Goal: Information Seeking & Learning: Learn about a topic

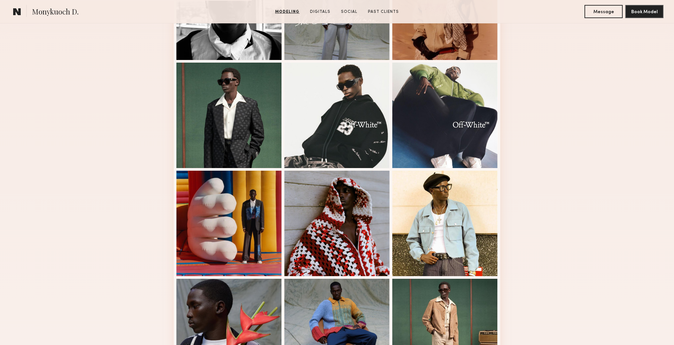
scroll to position [196, 0]
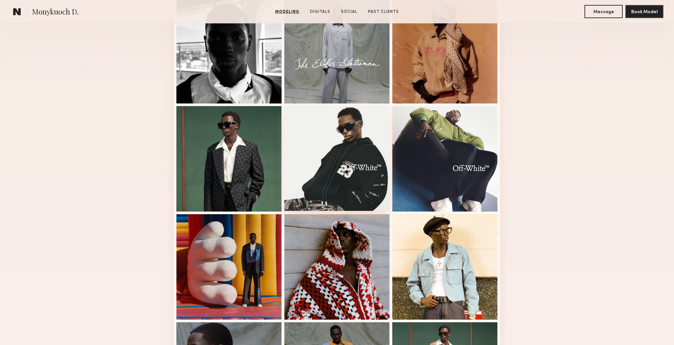
click at [353, 144] on div at bounding box center [336, 157] width 105 height 105
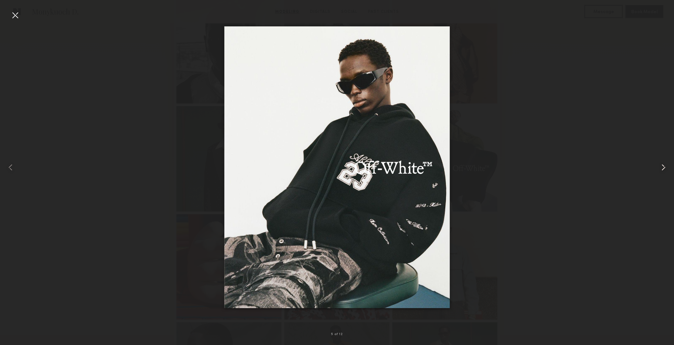
click at [662, 168] on common-icon at bounding box center [663, 167] width 11 height 11
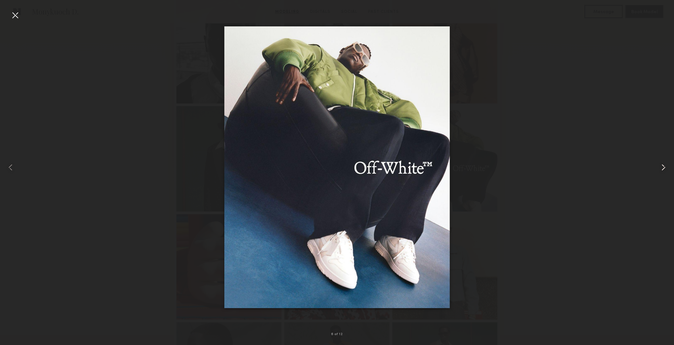
click at [662, 168] on common-icon at bounding box center [663, 167] width 11 height 11
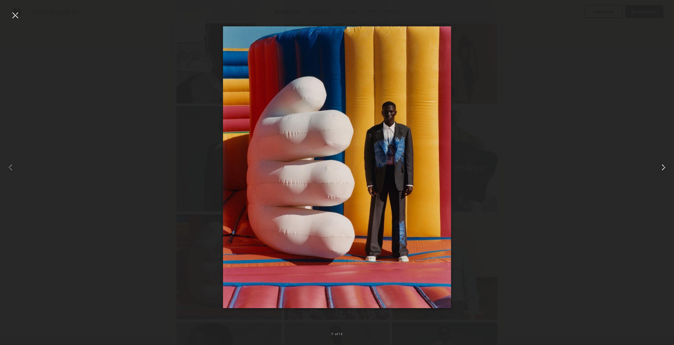
click at [662, 168] on common-icon at bounding box center [663, 167] width 11 height 11
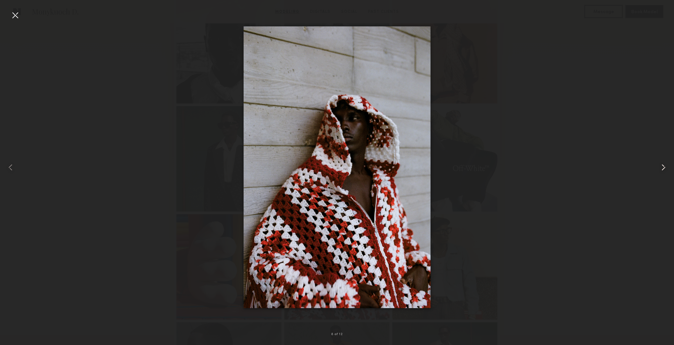
click at [662, 168] on common-icon at bounding box center [663, 167] width 11 height 11
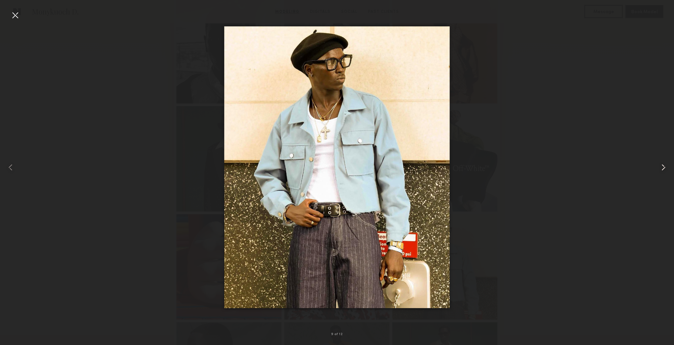
click at [662, 168] on common-icon at bounding box center [663, 167] width 11 height 11
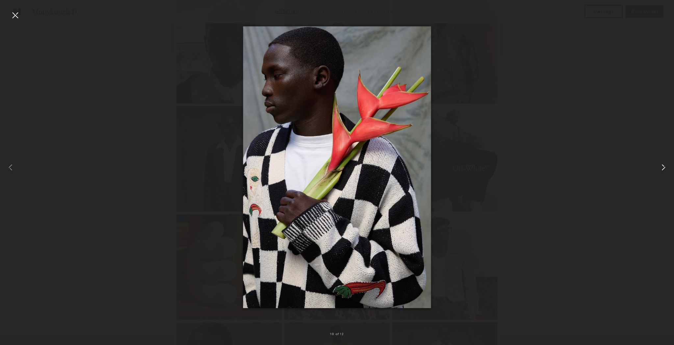
click at [662, 168] on common-icon at bounding box center [663, 167] width 11 height 11
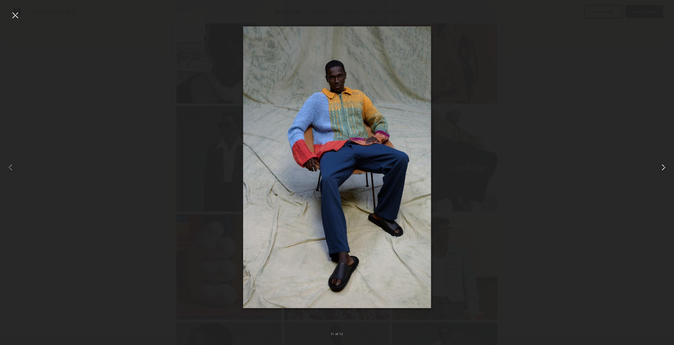
click at [661, 166] on common-icon at bounding box center [663, 167] width 11 height 11
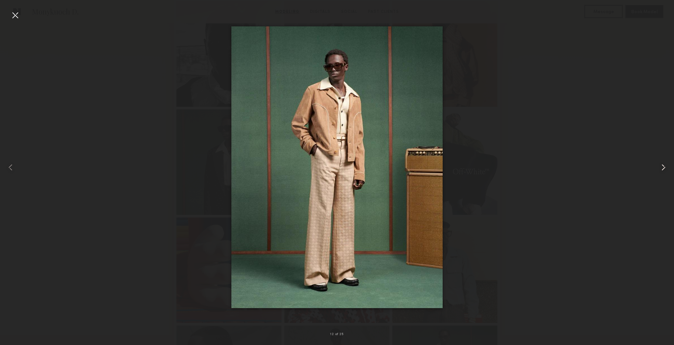
scroll to position [194, 0]
click at [661, 166] on common-icon at bounding box center [663, 167] width 11 height 11
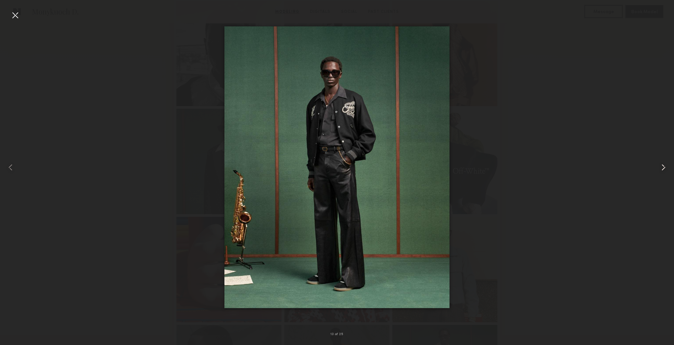
click at [661, 166] on common-icon at bounding box center [663, 167] width 11 height 11
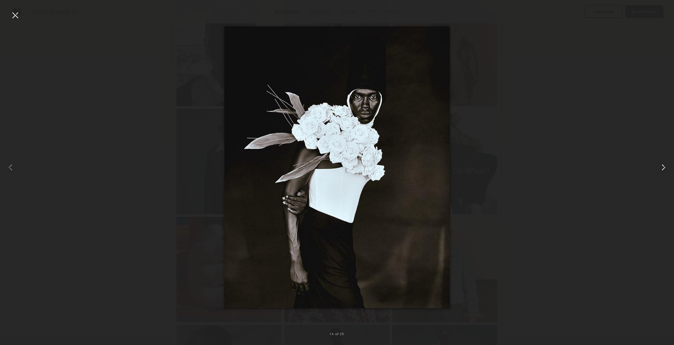
click at [661, 166] on common-icon at bounding box center [663, 167] width 11 height 11
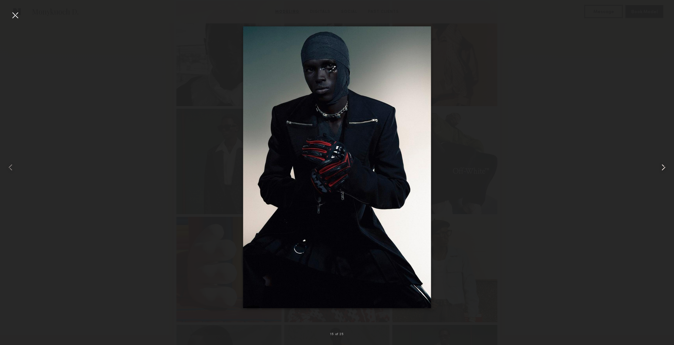
click at [661, 166] on common-icon at bounding box center [663, 167] width 11 height 11
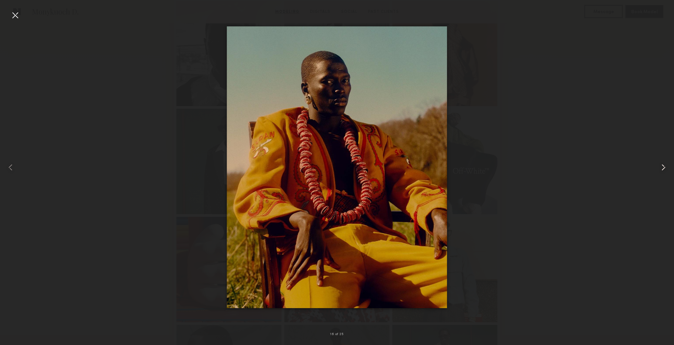
click at [661, 166] on common-icon at bounding box center [663, 167] width 11 height 11
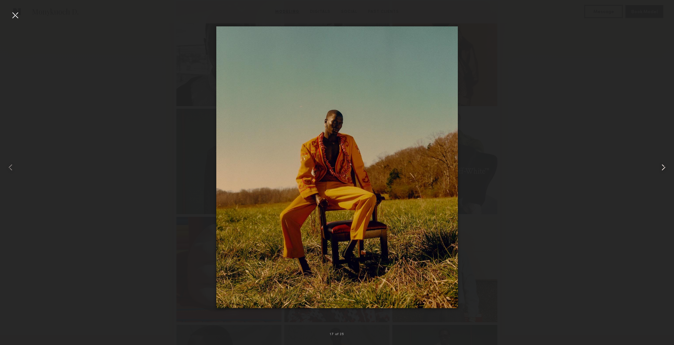
click at [661, 166] on common-icon at bounding box center [663, 167] width 11 height 11
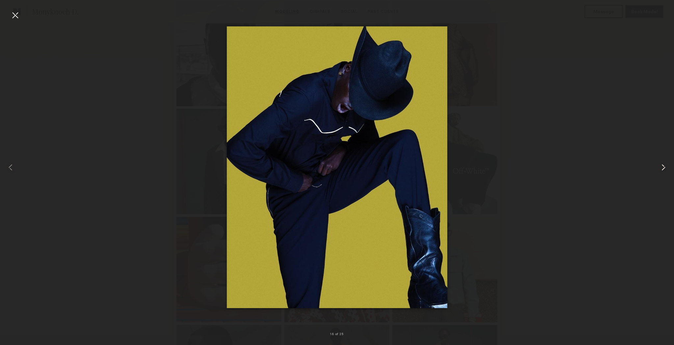
click at [661, 166] on common-icon at bounding box center [663, 167] width 11 height 11
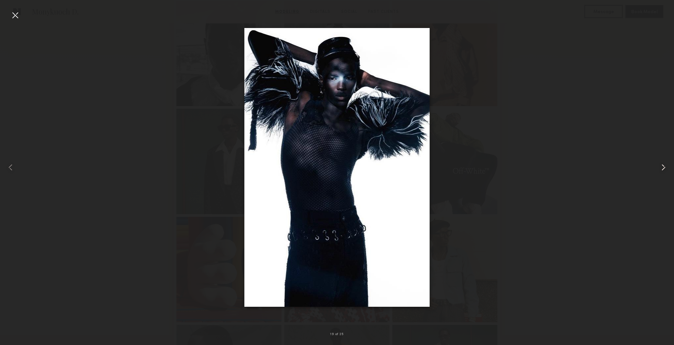
click at [661, 166] on common-icon at bounding box center [663, 167] width 11 height 11
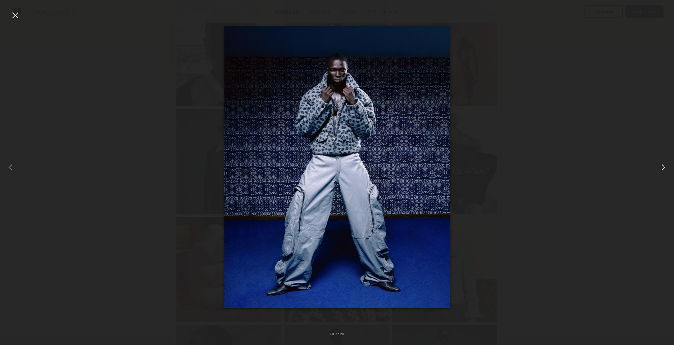
click at [661, 166] on common-icon at bounding box center [663, 167] width 11 height 11
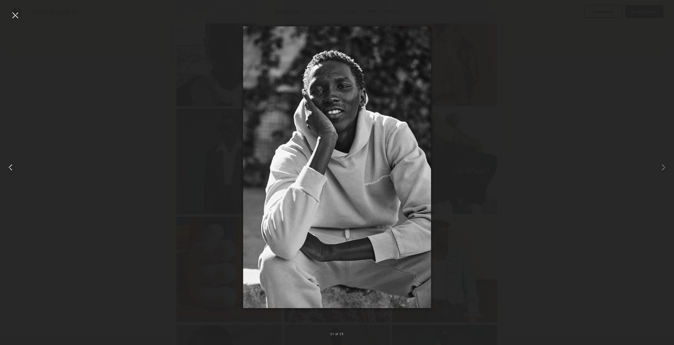
click at [12, 164] on common-icon at bounding box center [10, 167] width 11 height 11
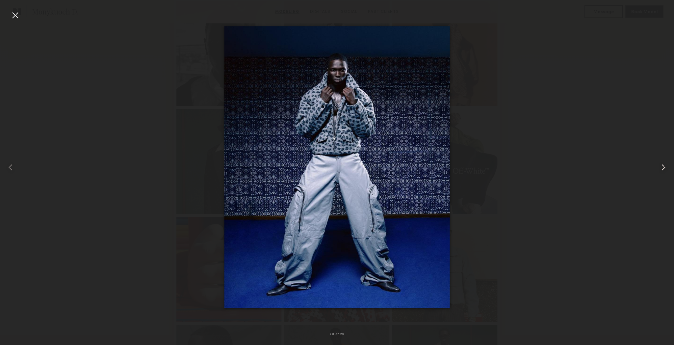
click at [661, 166] on common-icon at bounding box center [663, 167] width 11 height 11
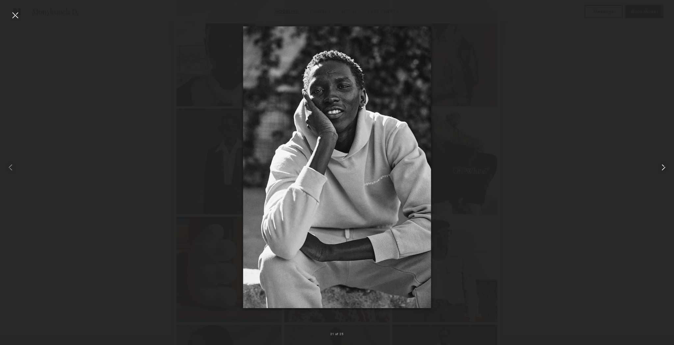
click at [661, 166] on common-icon at bounding box center [663, 167] width 11 height 11
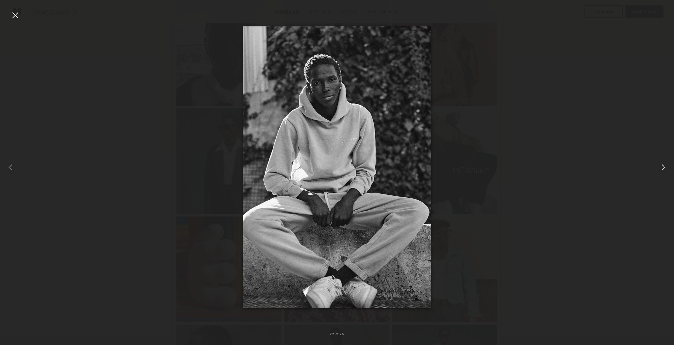
click at [661, 166] on common-icon at bounding box center [663, 167] width 11 height 11
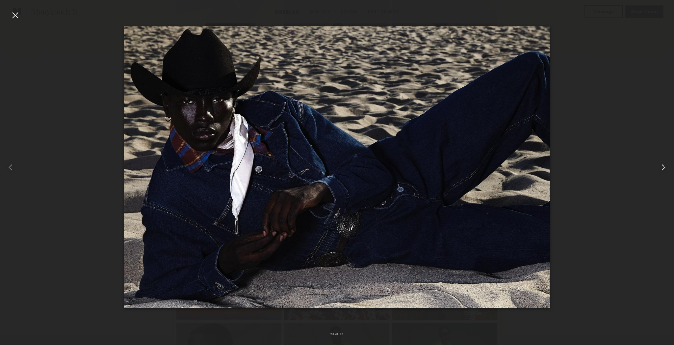
scroll to position [200, 0]
click at [661, 166] on common-icon at bounding box center [663, 167] width 11 height 11
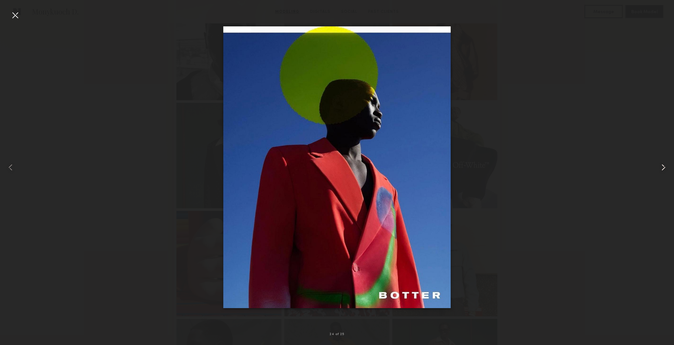
click at [661, 166] on common-icon at bounding box center [663, 167] width 11 height 11
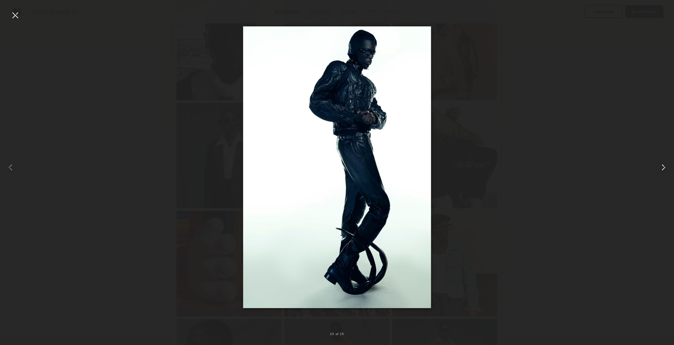
click at [661, 166] on common-icon at bounding box center [663, 167] width 11 height 11
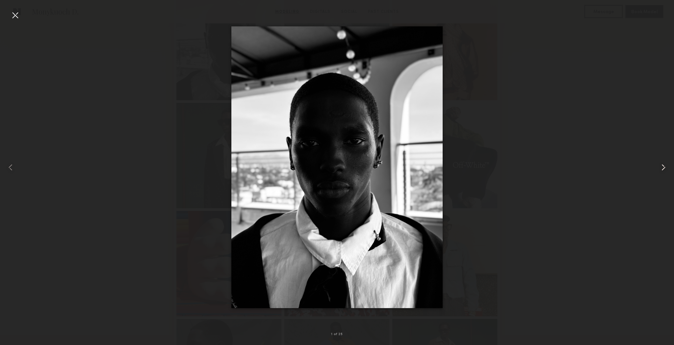
click at [661, 166] on common-icon at bounding box center [663, 167] width 11 height 11
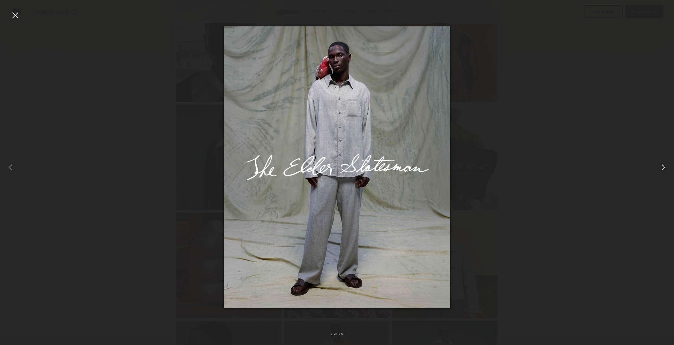
scroll to position [197, 0]
click at [661, 166] on common-icon at bounding box center [663, 167] width 11 height 11
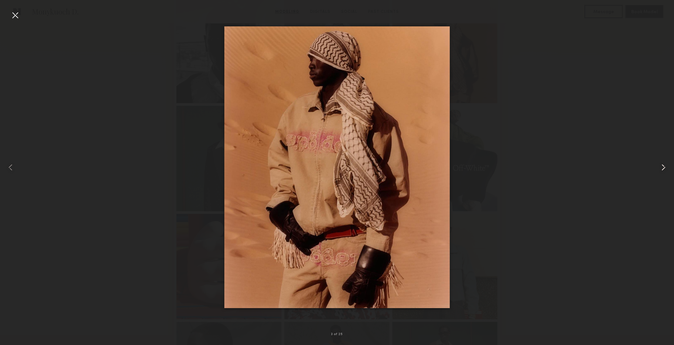
click at [661, 166] on common-icon at bounding box center [663, 167] width 11 height 11
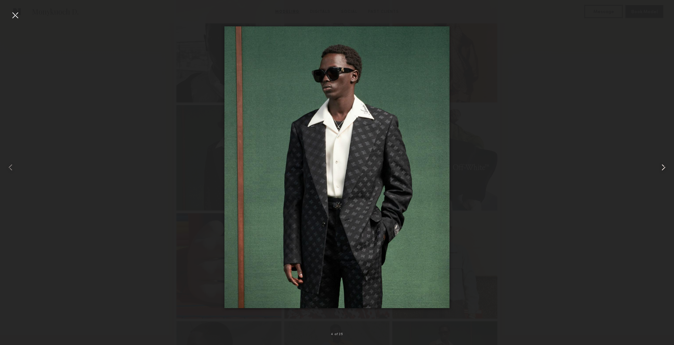
click at [661, 166] on common-icon at bounding box center [663, 167] width 11 height 11
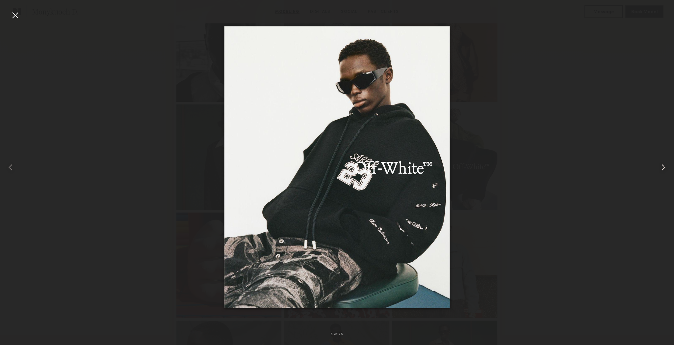
scroll to position [198, 0]
drag, startPoint x: 664, startPoint y: 163, endPoint x: 650, endPoint y: 170, distance: 15.2
click at [664, 163] on common-icon at bounding box center [663, 167] width 11 height 11
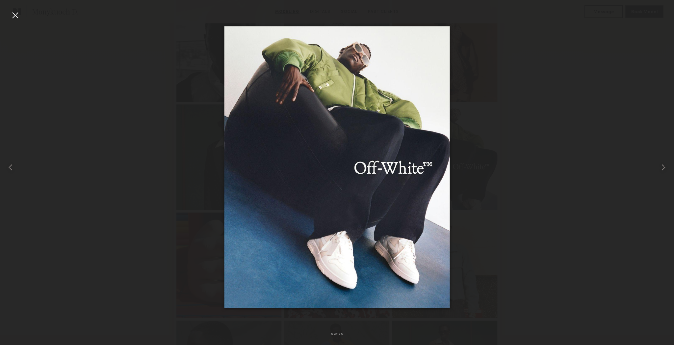
click at [42, 172] on div at bounding box center [337, 167] width 674 height 313
click at [53, 162] on div at bounding box center [337, 167] width 674 height 313
click at [10, 169] on common-icon at bounding box center [10, 167] width 11 height 11
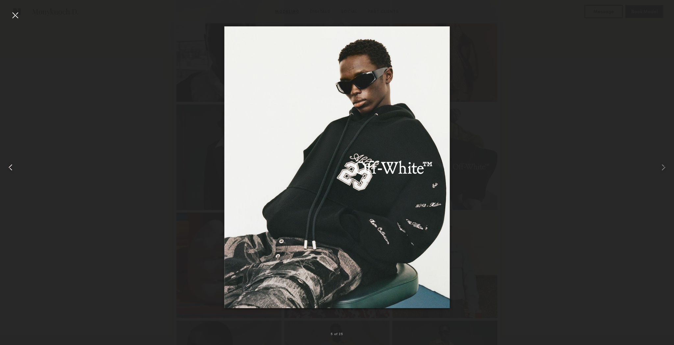
click at [10, 169] on common-icon at bounding box center [10, 167] width 11 height 11
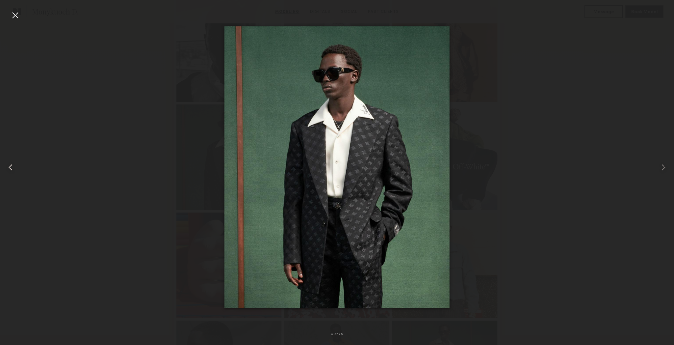
click at [10, 169] on common-icon at bounding box center [10, 167] width 11 height 11
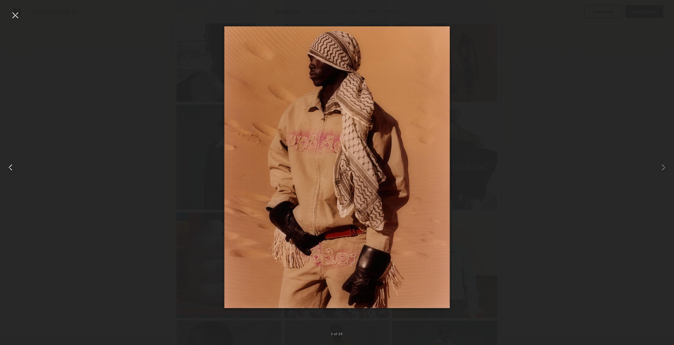
click at [3, 166] on div at bounding box center [13, 167] width 27 height 313
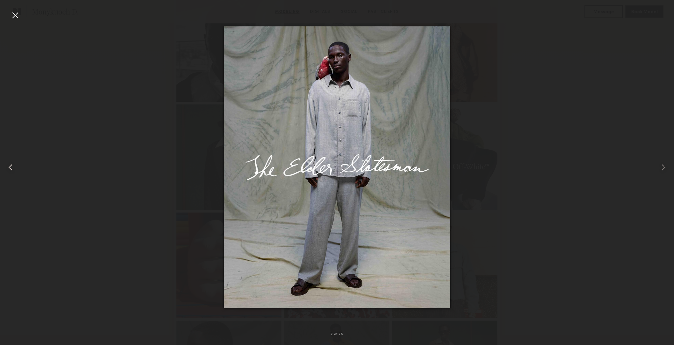
click at [3, 166] on div at bounding box center [13, 167] width 27 height 313
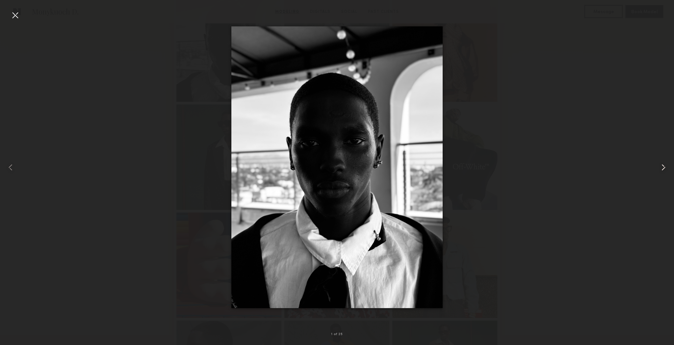
click at [662, 169] on common-icon at bounding box center [663, 167] width 11 height 11
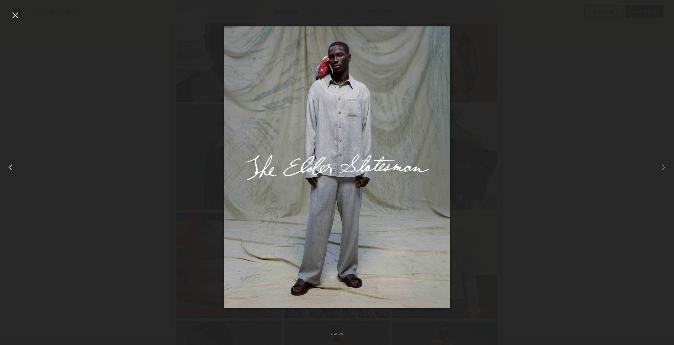
click at [9, 169] on common-icon at bounding box center [10, 167] width 11 height 11
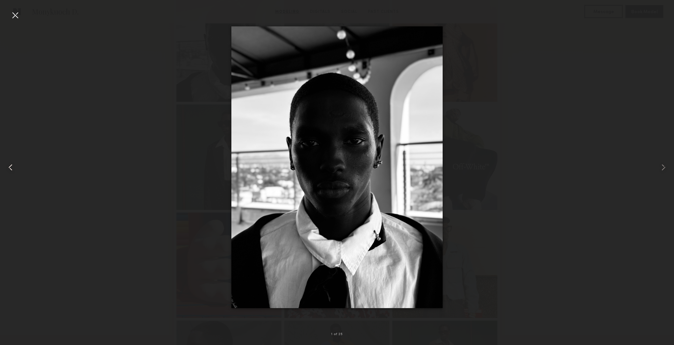
click at [9, 169] on common-icon at bounding box center [10, 167] width 11 height 11
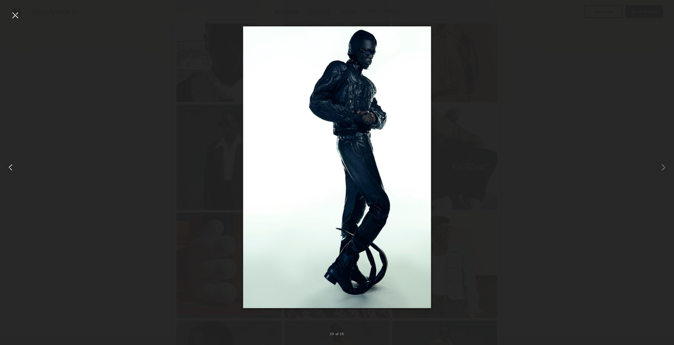
click at [9, 169] on common-icon at bounding box center [10, 167] width 11 height 11
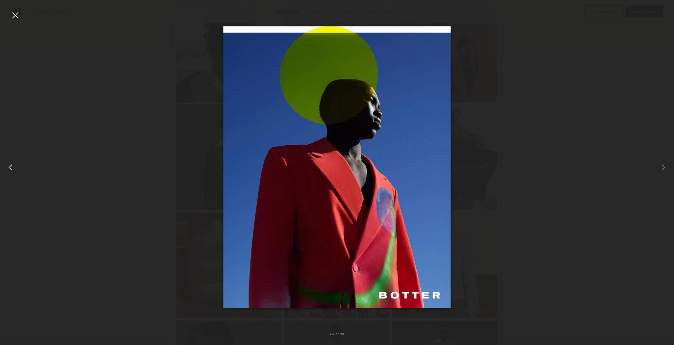
click at [9, 169] on common-icon at bounding box center [10, 167] width 11 height 11
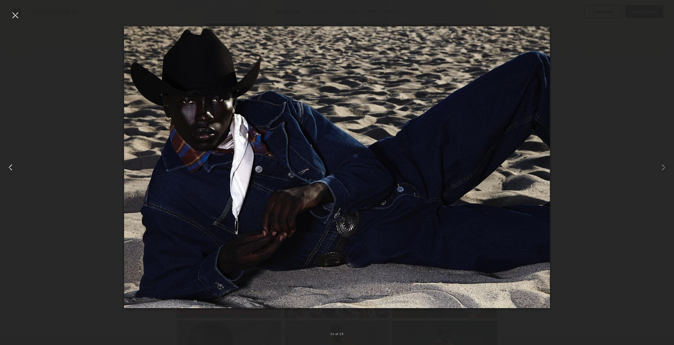
click at [9, 169] on common-icon at bounding box center [10, 167] width 11 height 11
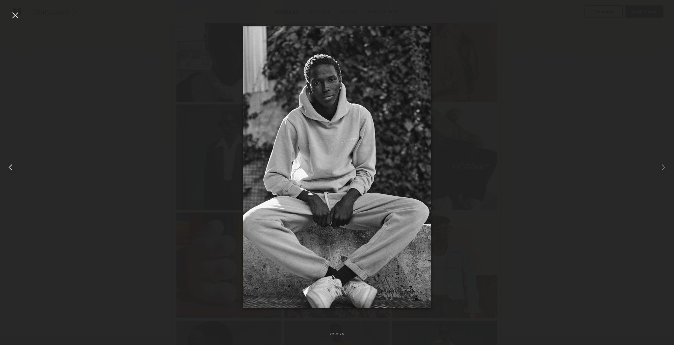
click at [9, 169] on common-icon at bounding box center [10, 167] width 11 height 11
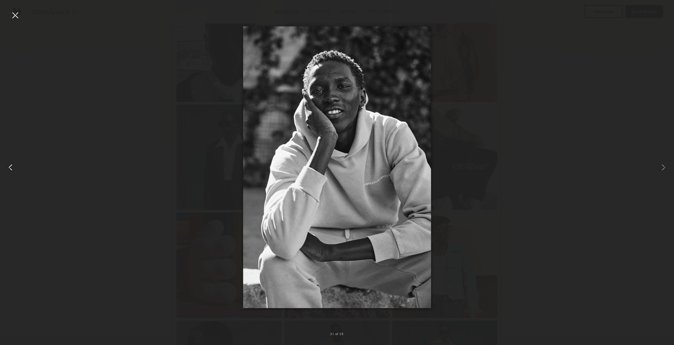
click at [9, 169] on common-icon at bounding box center [10, 167] width 11 height 11
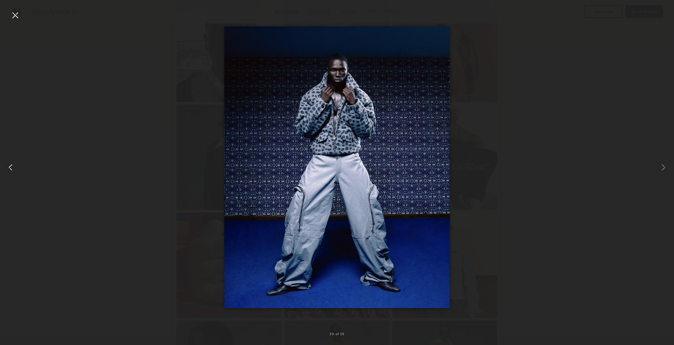
scroll to position [202, 0]
